Goal: Transaction & Acquisition: Book appointment/travel/reservation

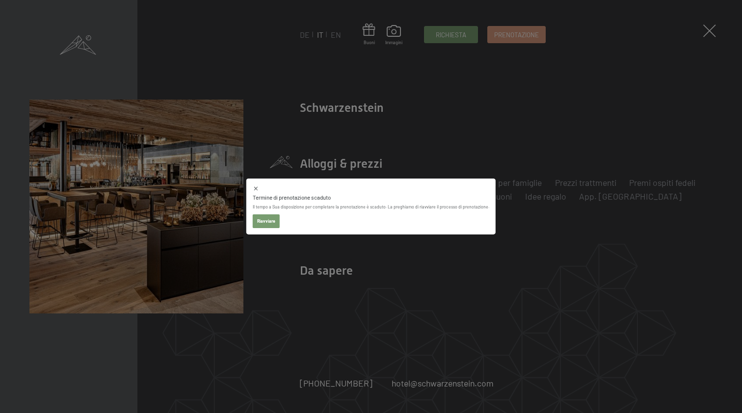
click at [275, 222] on button "Riavviare" at bounding box center [266, 221] width 27 height 14
select select "2025-10-01"
select select "2025-11-01"
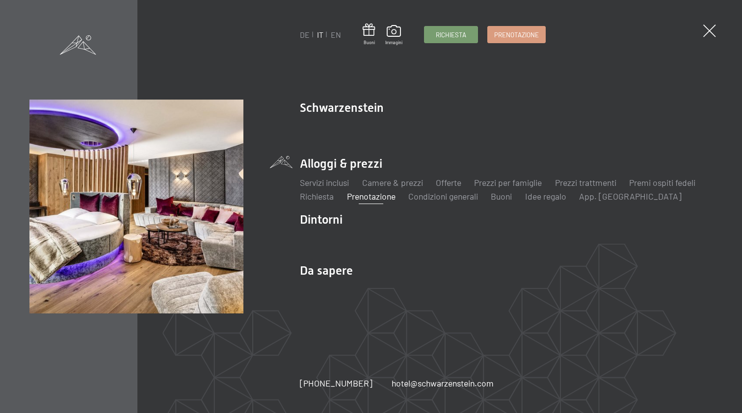
select select "2025-10-01"
select select "2025-11-01"
click at [339, 182] on link "Servizi inclusi" at bounding box center [324, 182] width 49 height 11
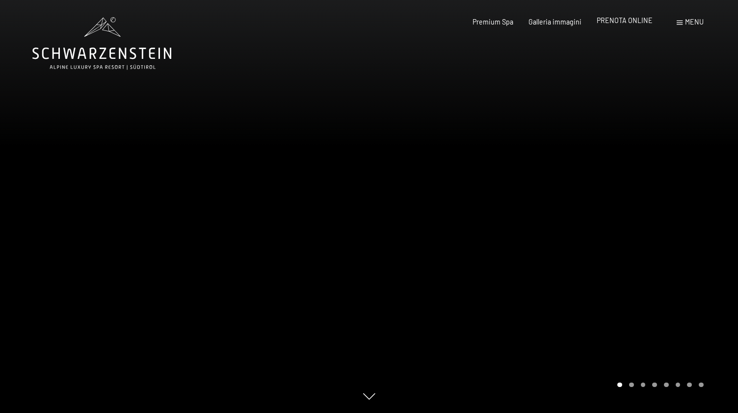
click at [627, 24] on span "PRENOTA ONLINE" at bounding box center [625, 20] width 56 height 8
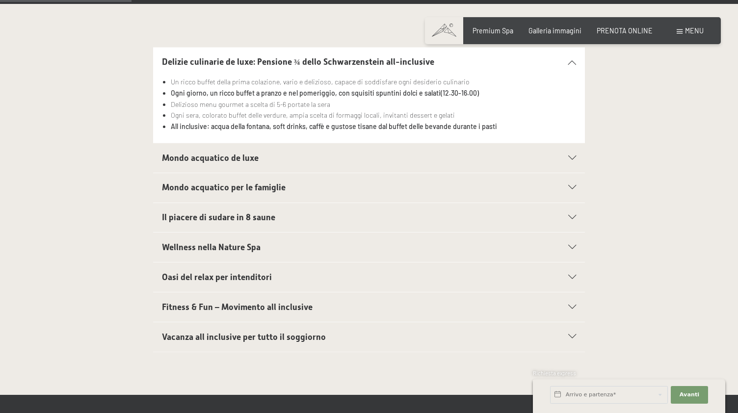
click at [294, 304] on span "Fitness & Fun – Movimento all inclusive" at bounding box center [237, 307] width 151 height 10
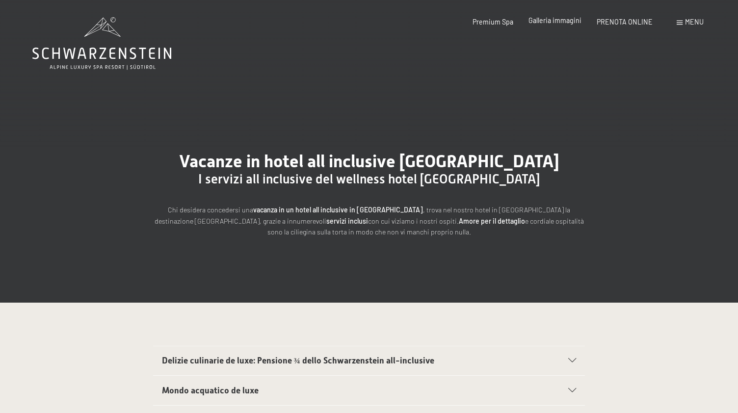
click at [553, 23] on span "Galleria immagini" at bounding box center [555, 20] width 53 height 8
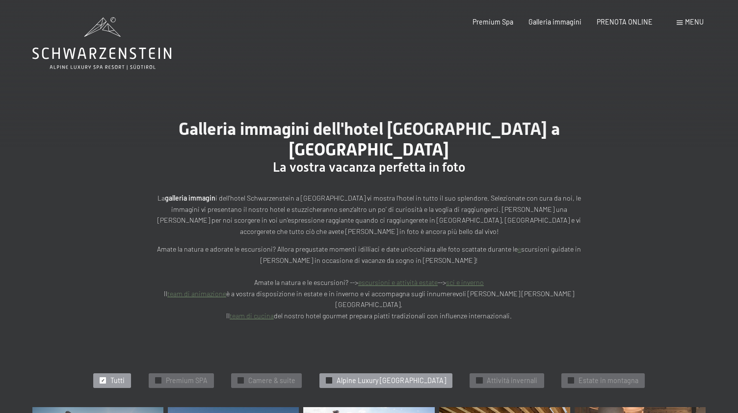
click at [415, 376] on span "Alpine Luxury SPA Resort Schwarzenstein" at bounding box center [391, 381] width 109 height 10
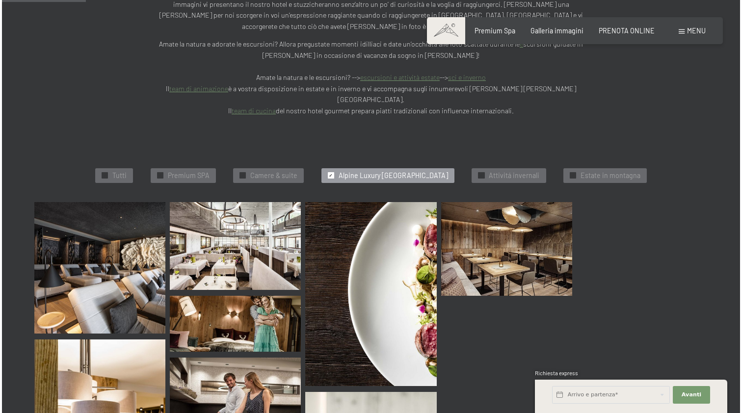
scroll to position [250, 0]
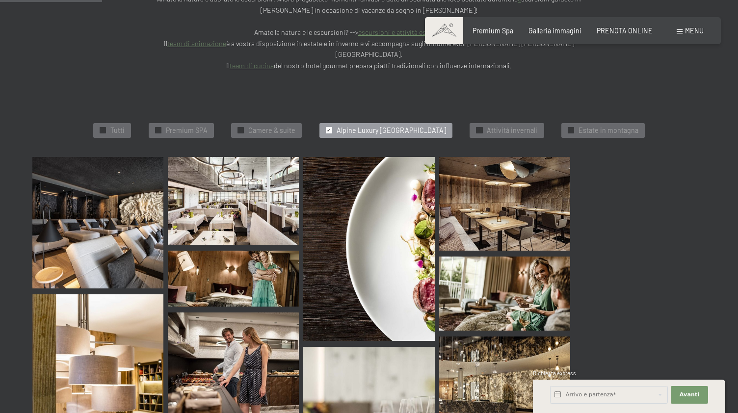
click at [693, 36] on div "Prenotazione Richiesta Premium Spa Galleria immagini PRENOTA ONLINE Menu DE IT …" at bounding box center [572, 31] width 261 height 10
click at [681, 30] on span at bounding box center [680, 31] width 6 height 4
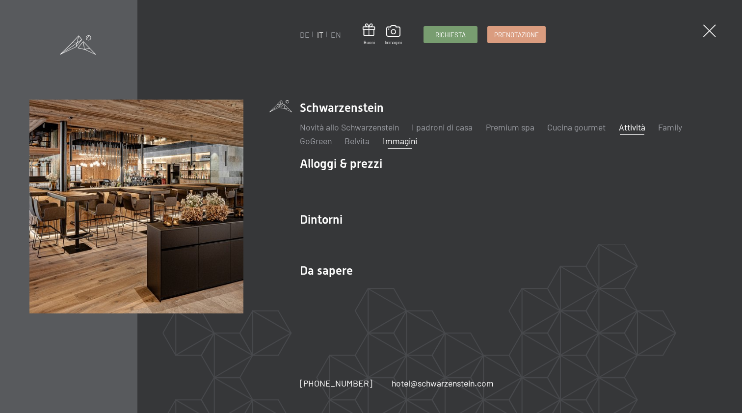
click at [641, 122] on link "Attività" at bounding box center [632, 127] width 27 height 11
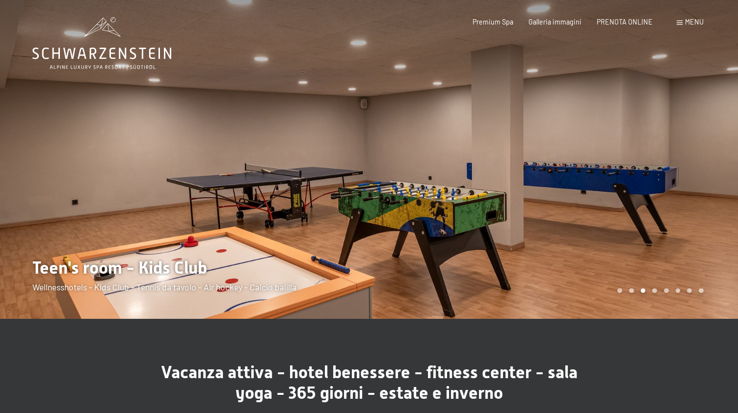
click at [621, 285] on div at bounding box center [553, 159] width 369 height 319
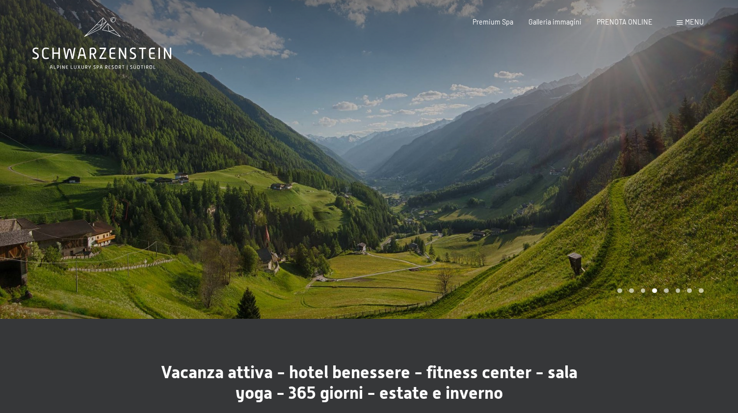
click at [622, 285] on div at bounding box center [553, 159] width 369 height 319
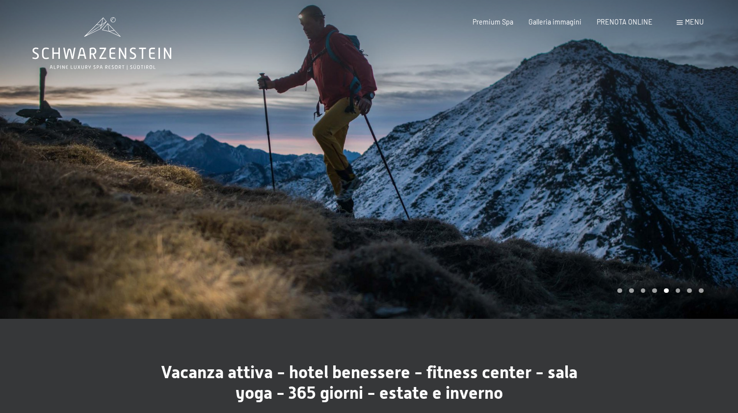
click at [622, 285] on div at bounding box center [553, 159] width 369 height 319
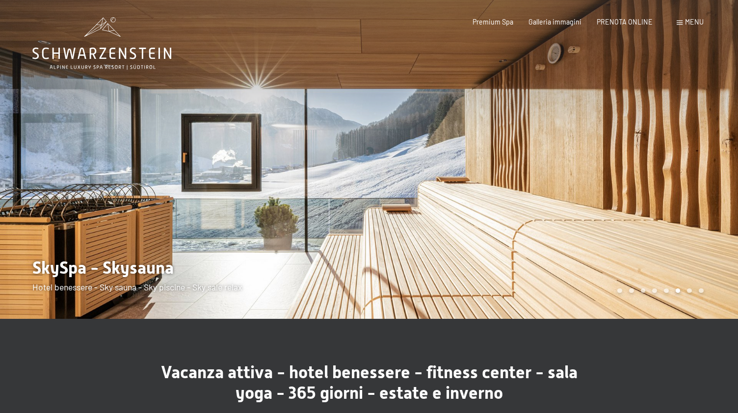
click at [622, 285] on div at bounding box center [553, 159] width 369 height 319
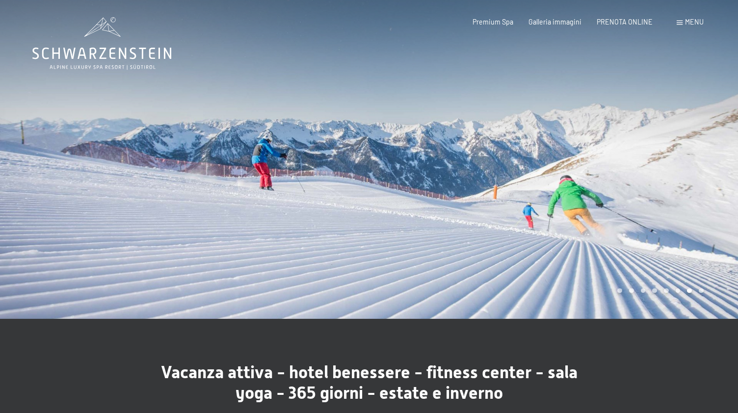
click at [622, 285] on div at bounding box center [553, 159] width 369 height 319
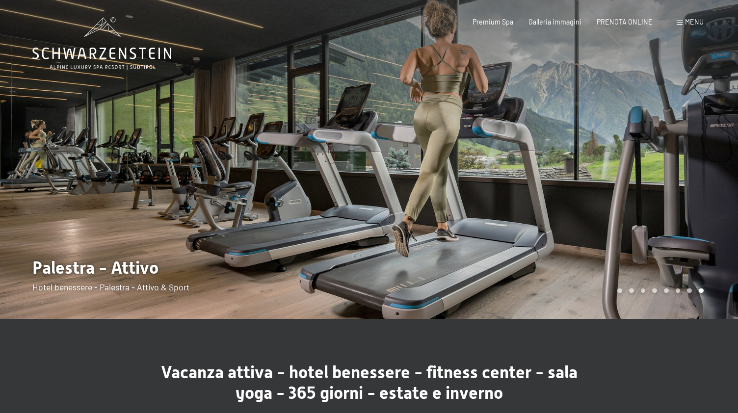
click at [622, 285] on div at bounding box center [553, 159] width 369 height 319
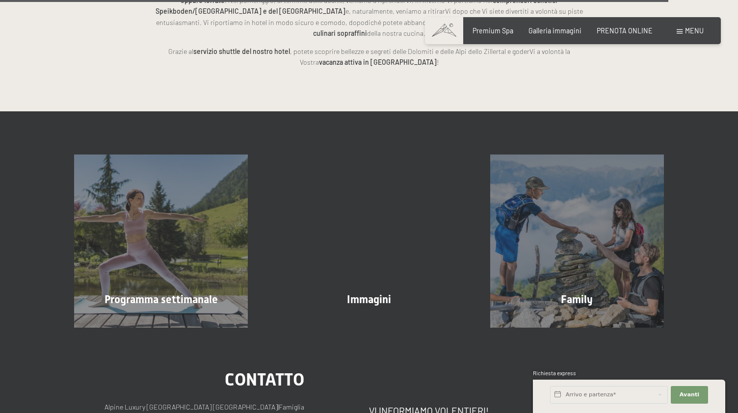
scroll to position [2337, 0]
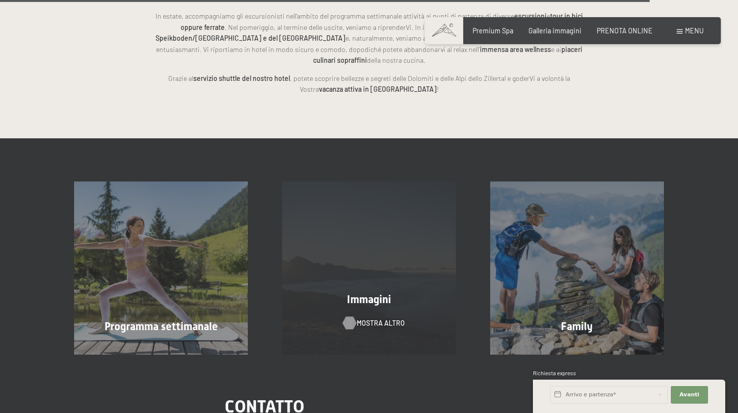
click at [382, 319] on span "mostra altro" at bounding box center [381, 324] width 48 height 10
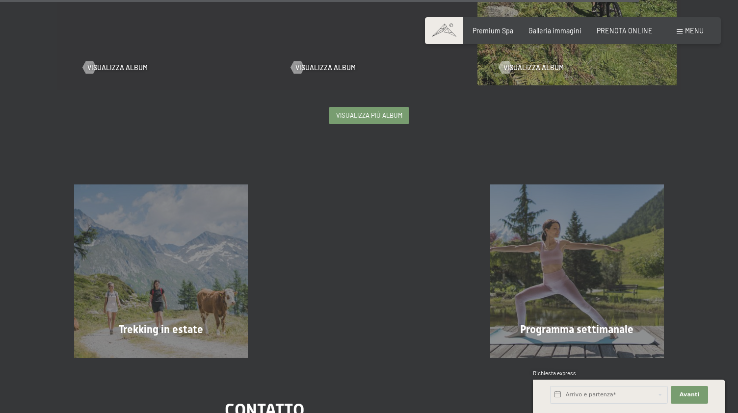
scroll to position [2127, 0]
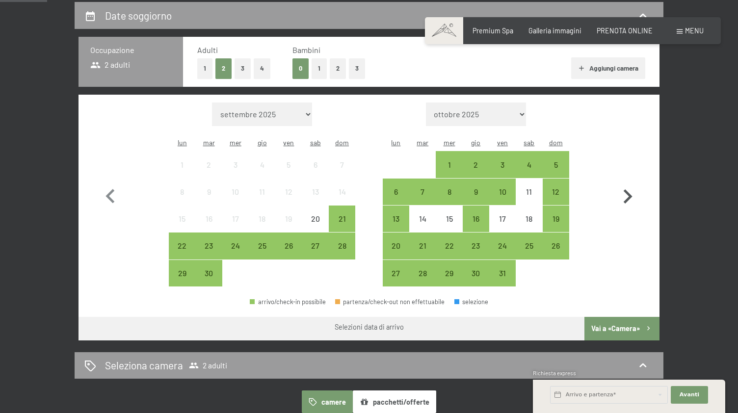
click at [631, 191] on icon "button" at bounding box center [627, 197] width 28 height 28
select select "[DATE]"
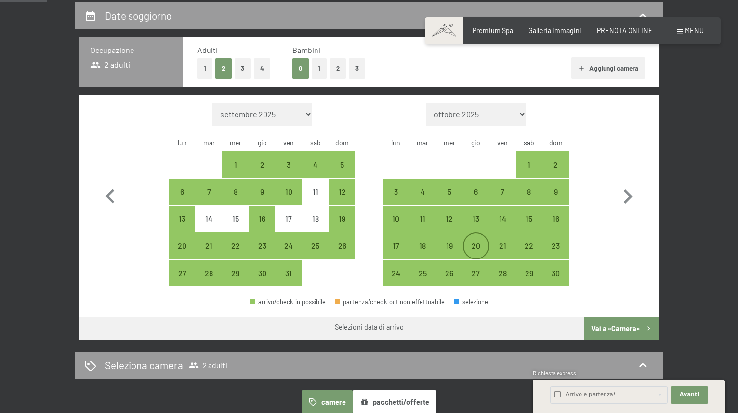
click at [482, 242] on div "20" at bounding box center [476, 254] width 25 height 25
select select "[DATE]"
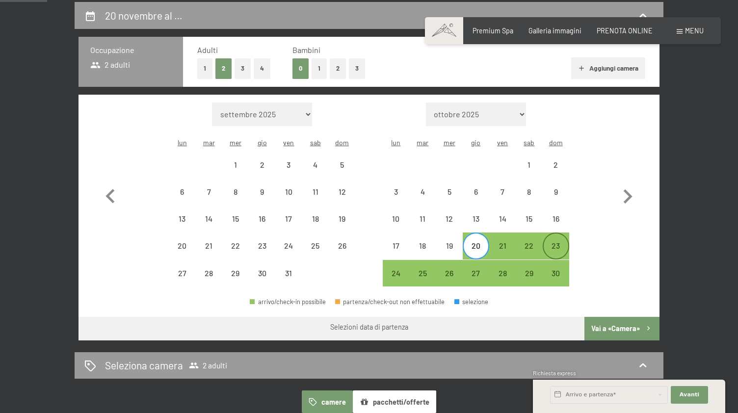
click at [561, 242] on div "23" at bounding box center [556, 254] width 25 height 25
select select "[DATE]"
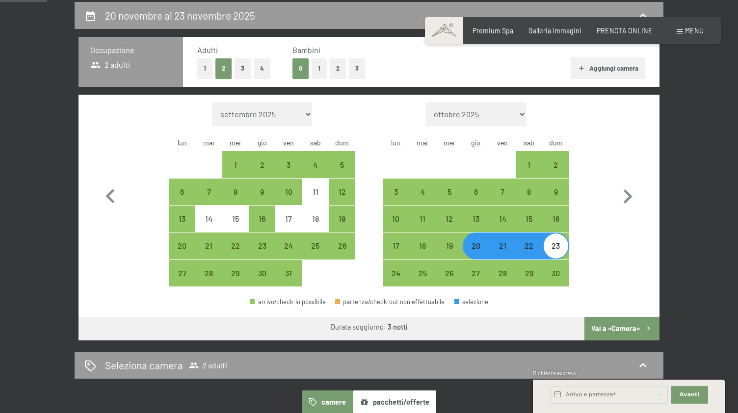
click at [612, 319] on button "Vai a «Camera»" at bounding box center [622, 329] width 75 height 24
select select "[DATE]"
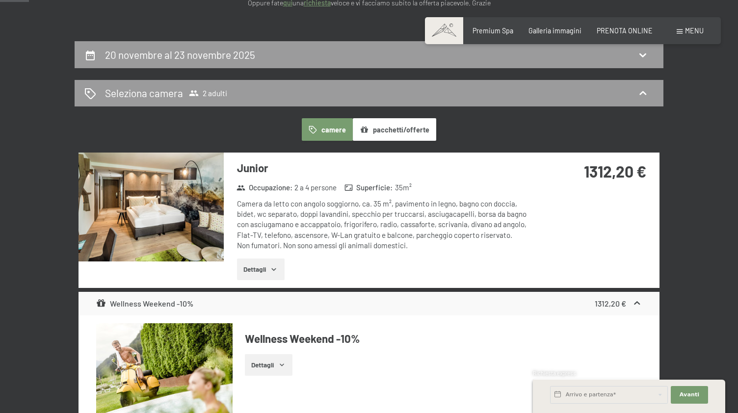
scroll to position [158, 0]
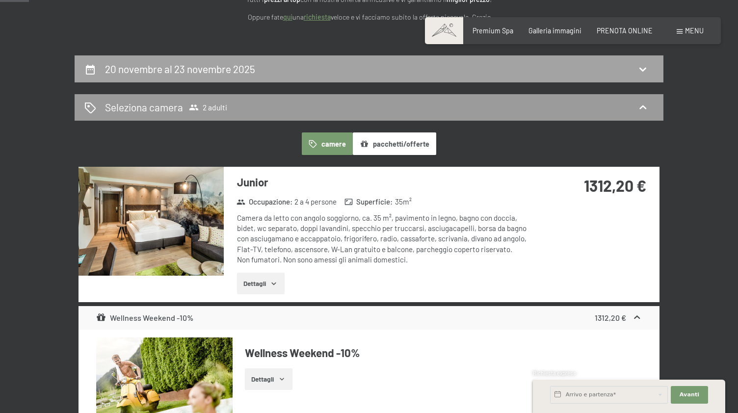
click at [490, 73] on div "20 novembre al 23 novembre 2025" at bounding box center [368, 69] width 569 height 14
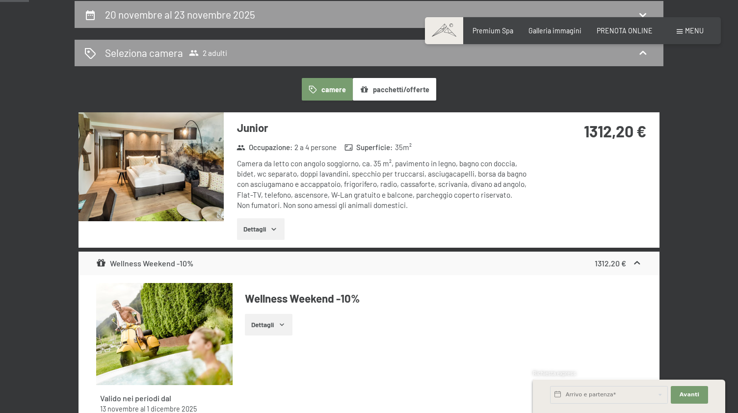
select select "[DATE]"
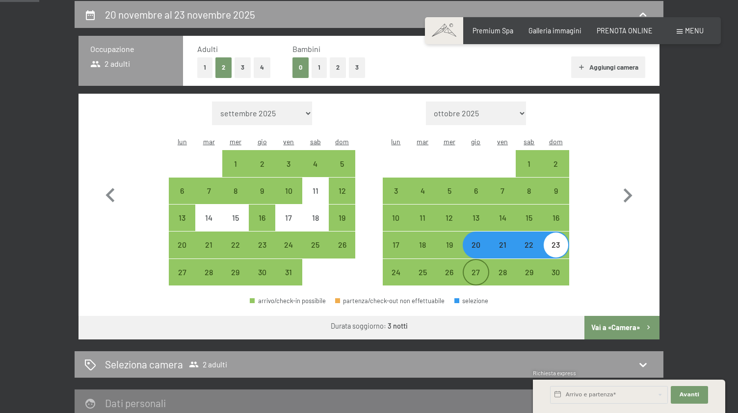
click at [479, 268] on div "27" at bounding box center [476, 280] width 25 height 25
select select "[DATE]"
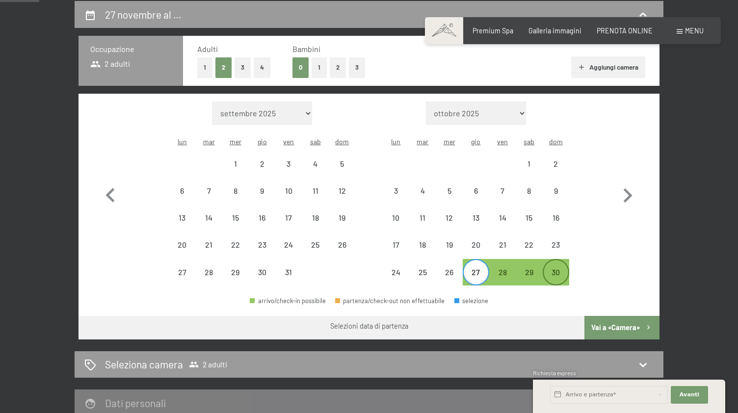
click at [559, 268] on div "30" at bounding box center [556, 280] width 25 height 25
select select "[DATE]"
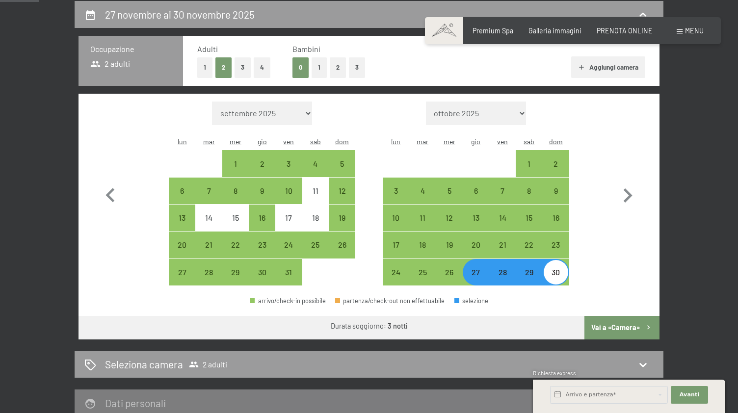
click at [633, 318] on button "Vai a «Camera»" at bounding box center [622, 328] width 75 height 24
select select "[DATE]"
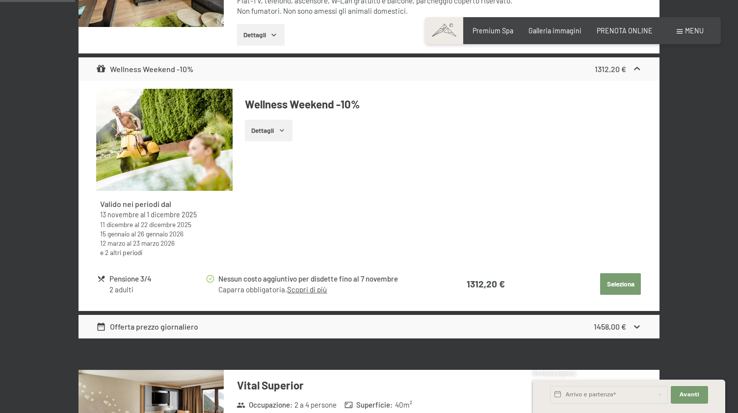
scroll to position [407, 0]
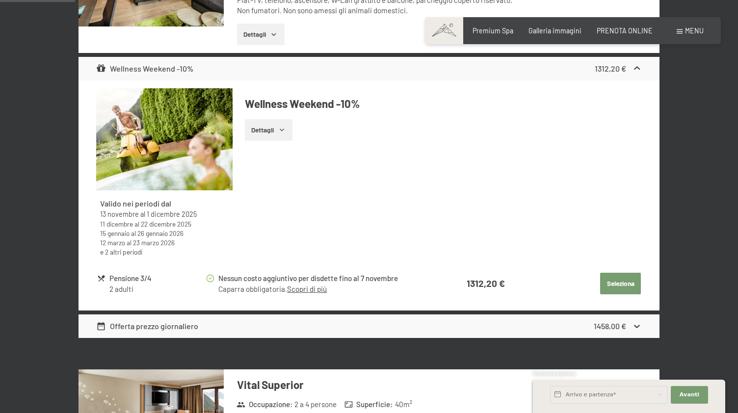
click at [119, 284] on div "2 adulti" at bounding box center [157, 289] width 96 height 10
click at [281, 121] on button "Dettagli" at bounding box center [269, 130] width 48 height 22
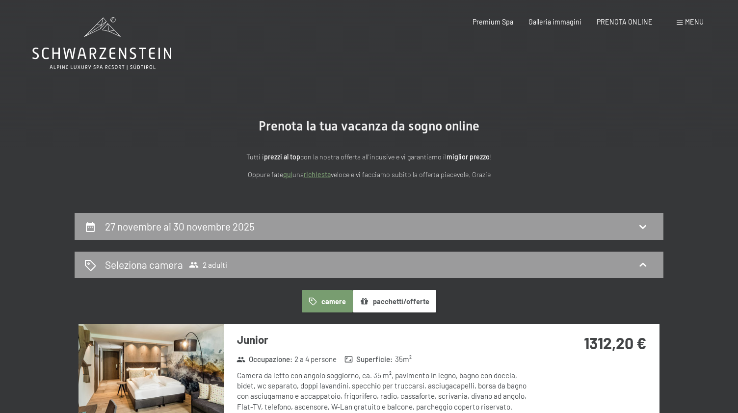
scroll to position [0, 0]
click at [279, 229] on div "27 novembre al 30 novembre 2025" at bounding box center [368, 226] width 569 height 14
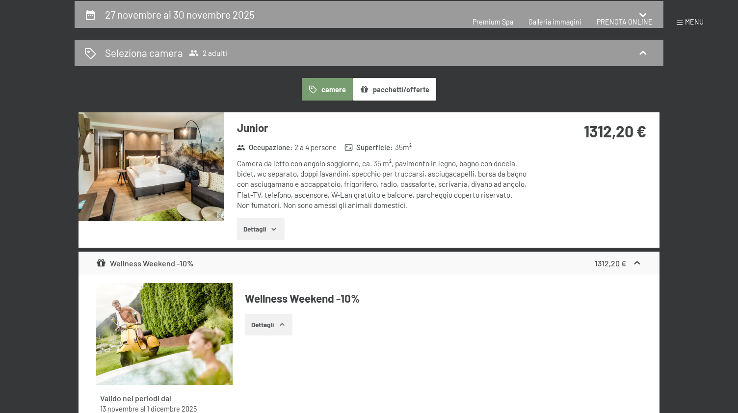
select select "[DATE]"
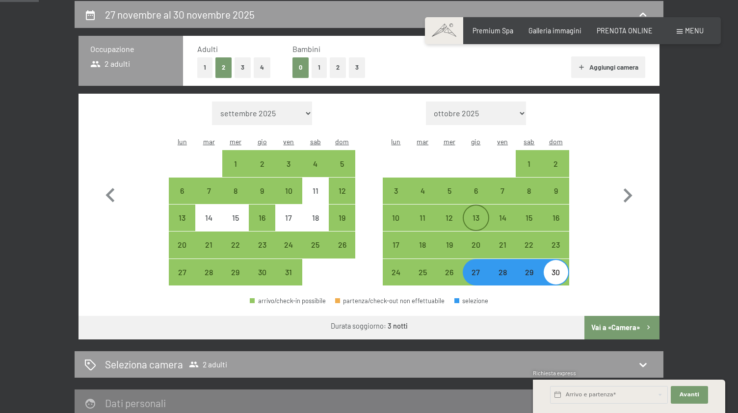
click at [473, 214] on div "13" at bounding box center [476, 226] width 25 height 25
select select "[DATE]"
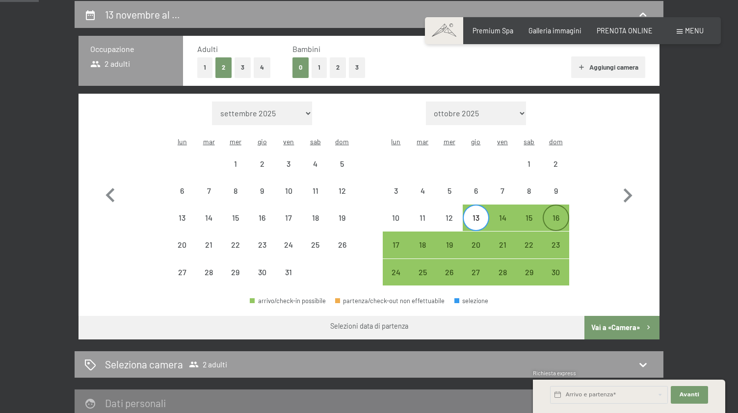
click at [560, 214] on div "16" at bounding box center [556, 226] width 25 height 25
select select "[DATE]"
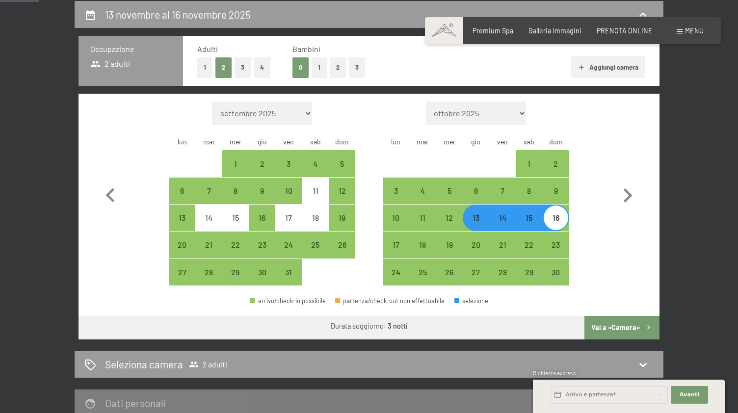
click at [614, 316] on button "Vai a «Camera»" at bounding box center [622, 328] width 75 height 24
select select "[DATE]"
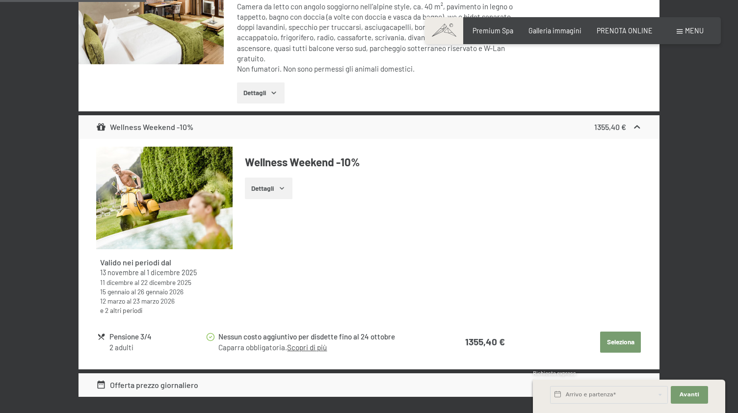
scroll to position [884, 0]
